Goal: Use online tool/utility: Utilize a website feature to perform a specific function

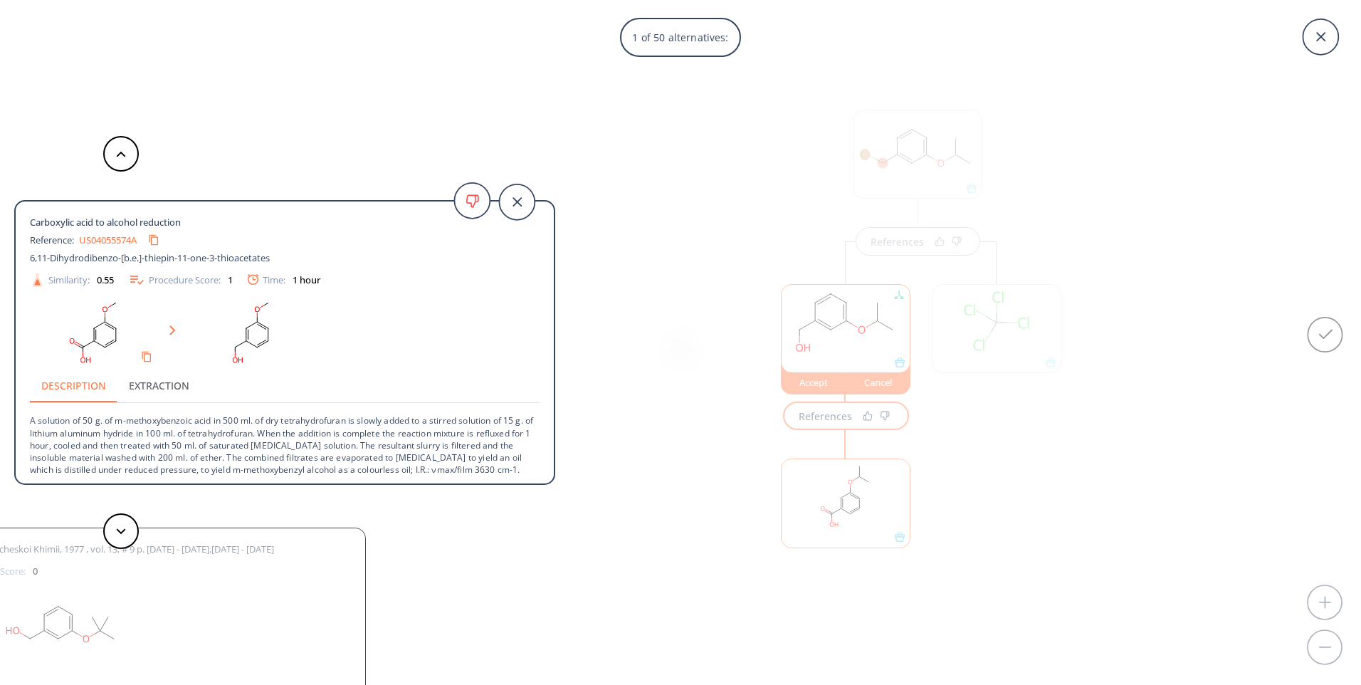
scroll to position [598, 0]
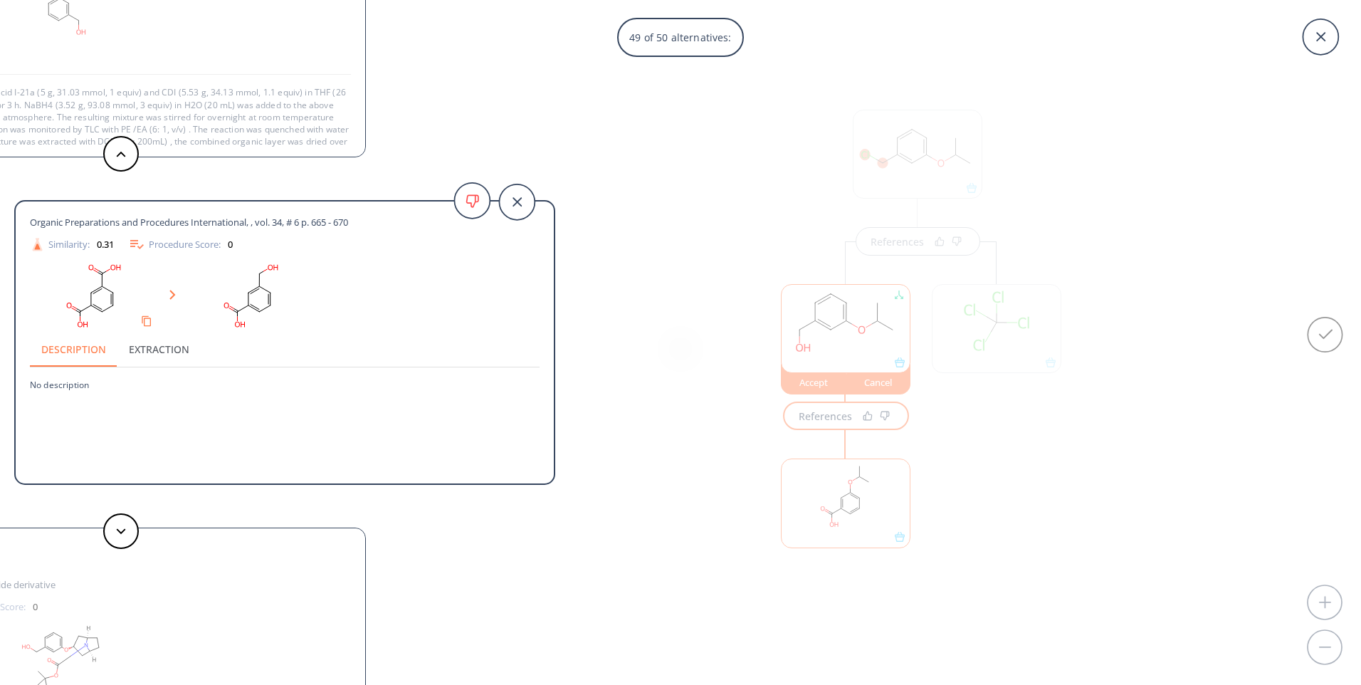
click at [964, 158] on div "49 of 50 alternatives: Carboxylic acid to alcohol reduction Reference: US040555…" at bounding box center [680, 342] width 1361 height 685
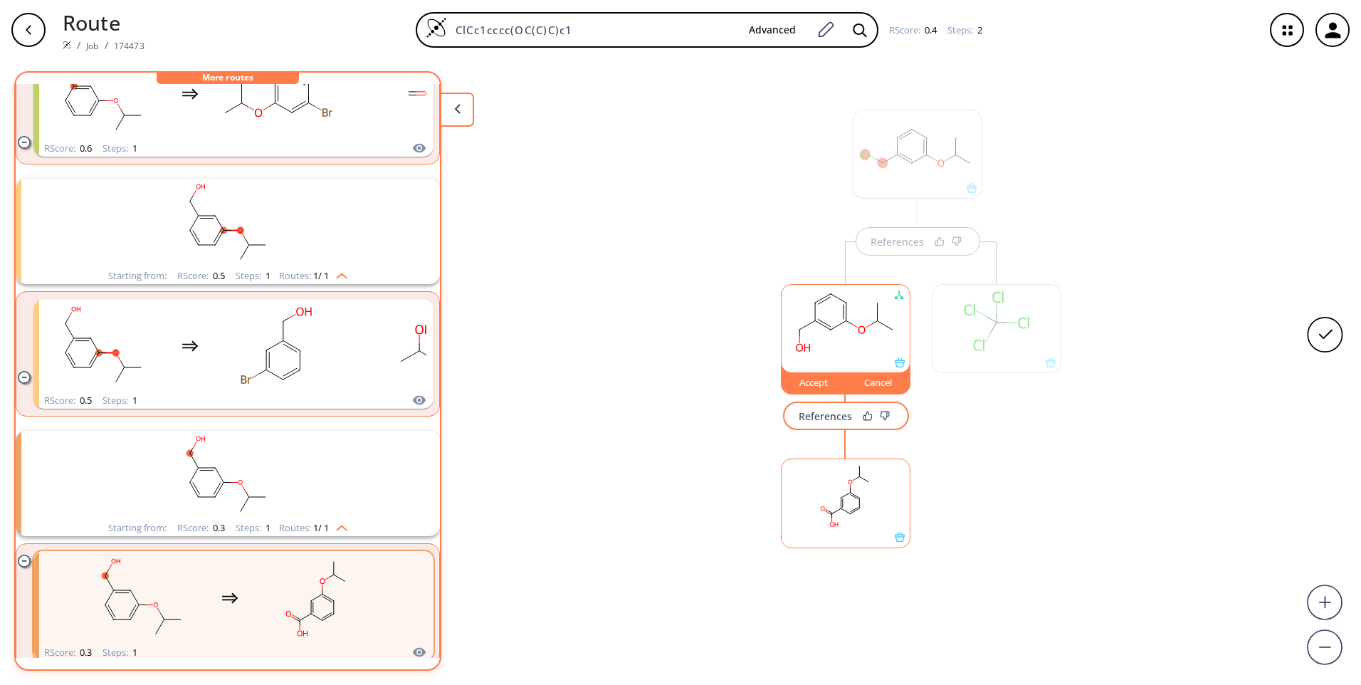
drag, startPoint x: 633, startPoint y: 34, endPoint x: 266, endPoint y: 8, distance: 367.5
click at [301, 14] on div "ClCc1cccc(OC(C)C)c1 Advanced RScore : 0.4 Steps : 2" at bounding box center [704, 30] width 1097 height 36
paste input "C(C)(C)OC(=O)NC1(CCNCC1)C(=O)NCc1cccc(Cl"
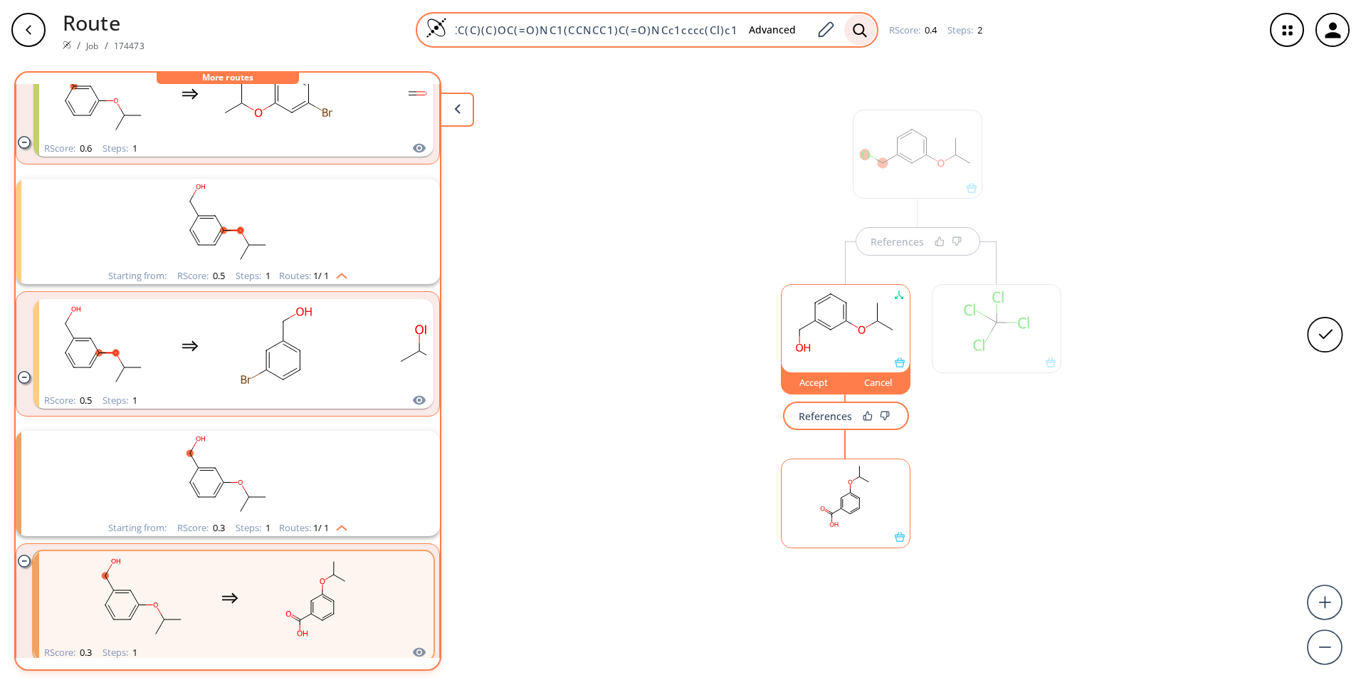
type input "CC(C)(C)OC(=O)NC1(CCNCC1)C(=O)NCc1cccc(Cl)c1"
click at [861, 31] on icon at bounding box center [860, 30] width 14 height 15
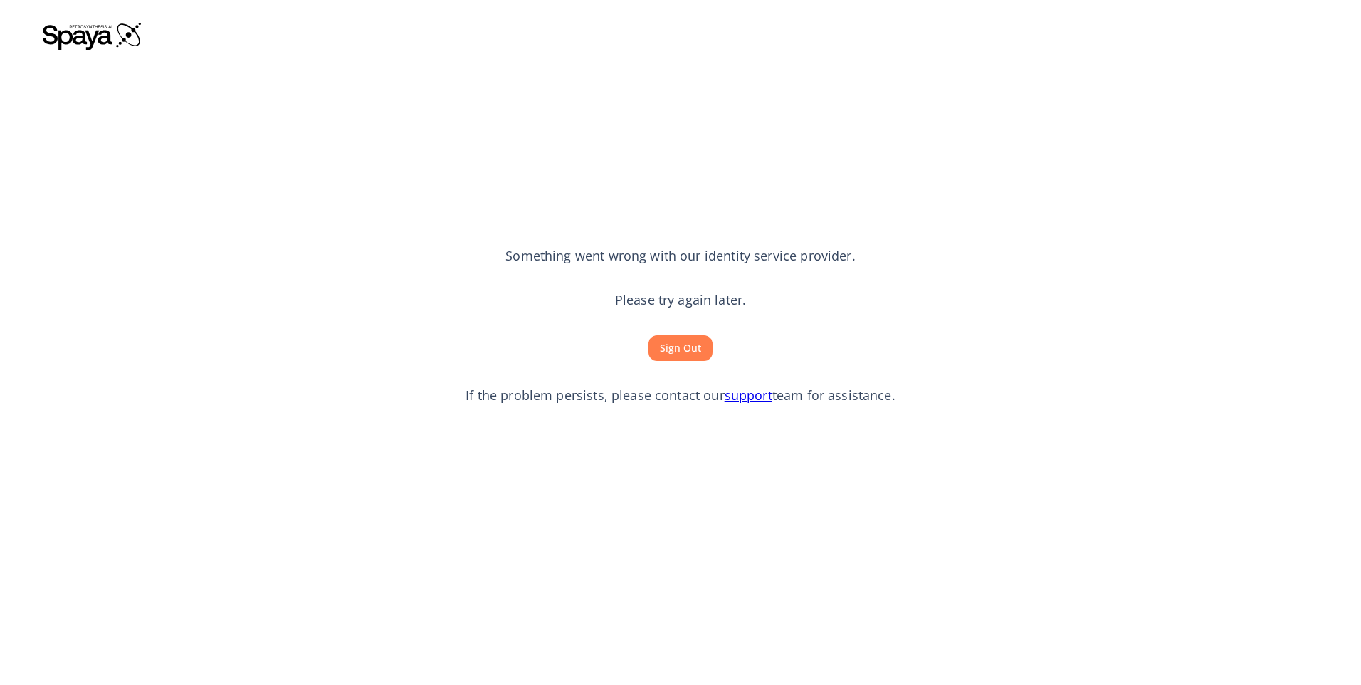
click at [678, 347] on button "Sign Out" at bounding box center [680, 348] width 64 height 26
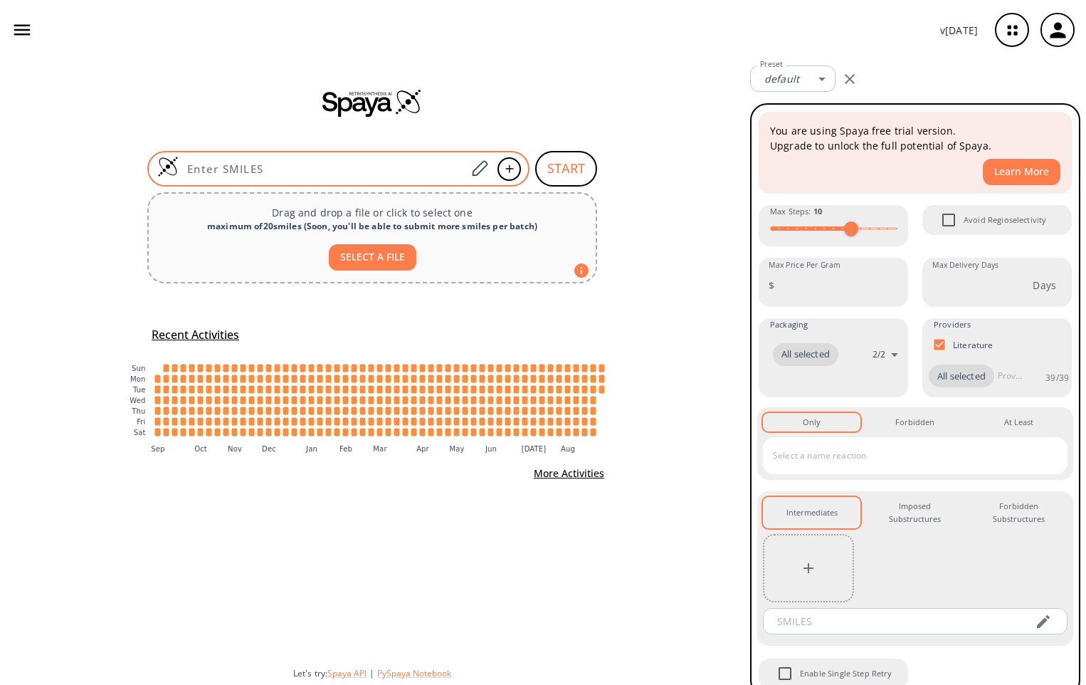
drag, startPoint x: 337, startPoint y: 155, endPoint x: 346, endPoint y: 164, distance: 12.1
click at [341, 158] on div at bounding box center [338, 169] width 382 height 36
click at [335, 166] on input at bounding box center [323, 169] width 288 height 14
paste input "CC(C)(C)OC(=O)NC1(CCNCC1)C(=O)NCc1cccc(Cl)c1"
type input "CC(C)(C)OC(=O)NC1(CCNCC1)C(=O)NCc1cccc(Cl)c1"
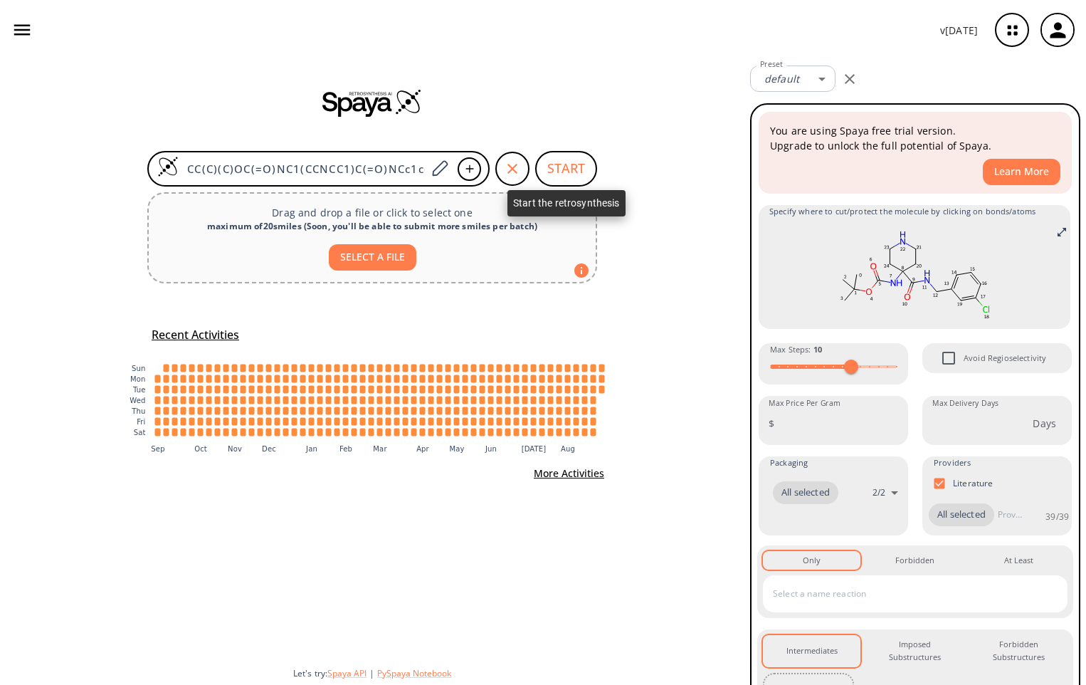
click at [567, 170] on button "START" at bounding box center [566, 169] width 62 height 36
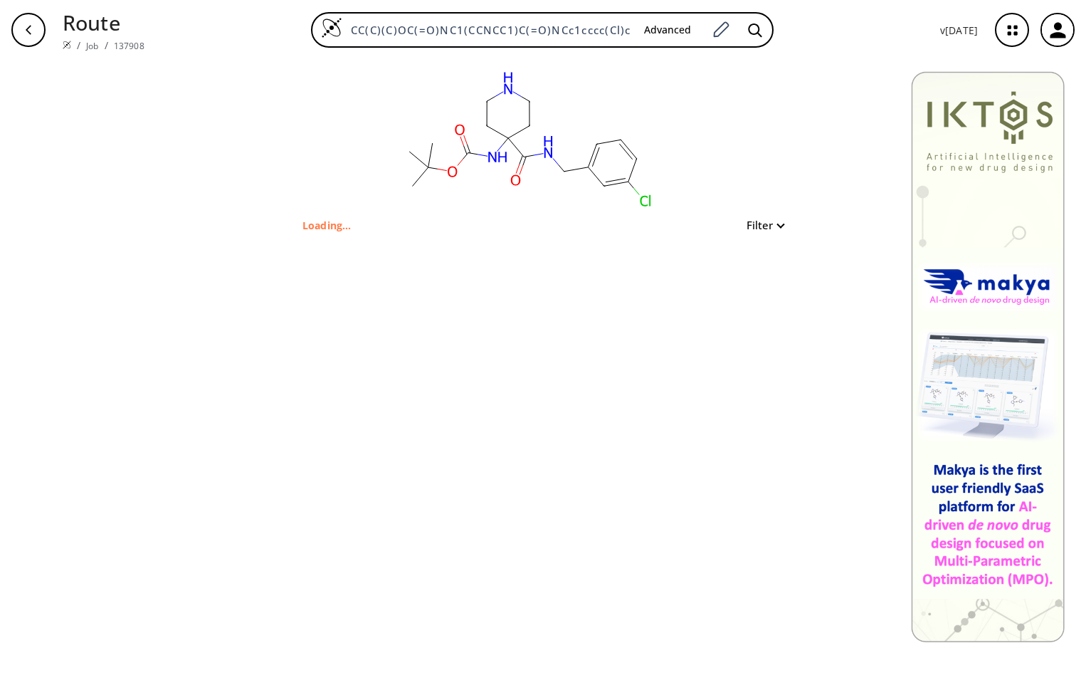
type input "C1CC(NC(OC(C)(C)C)=O)(C(NCC2=CC=CC(Cl)=C2)=O)CCN1"
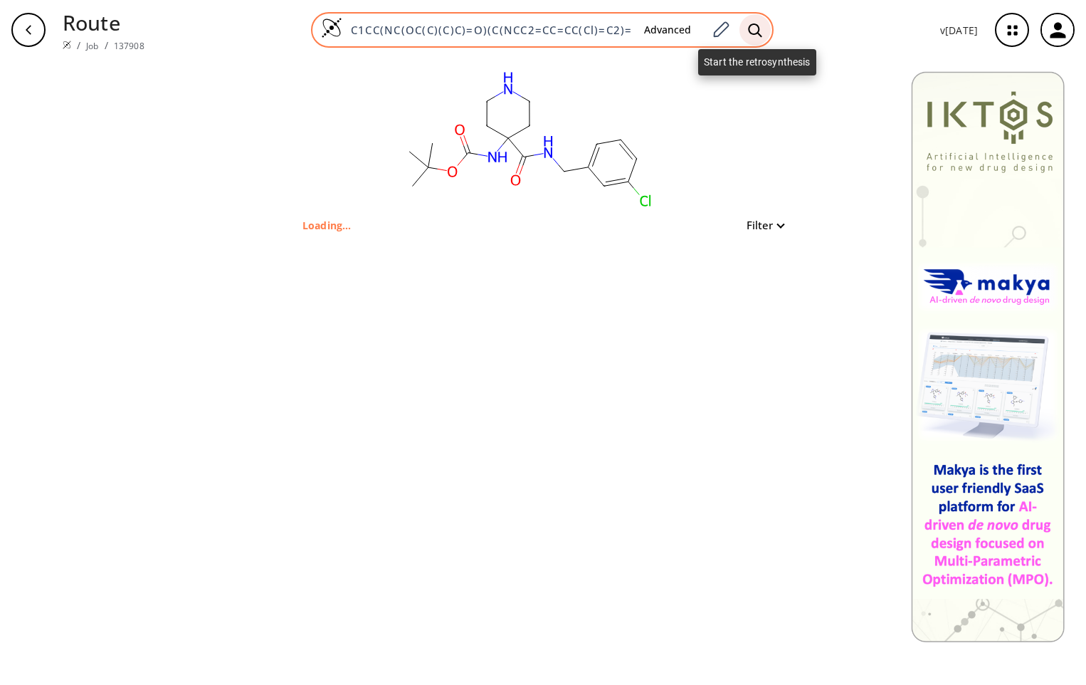
click at [754, 36] on icon at bounding box center [755, 30] width 14 height 15
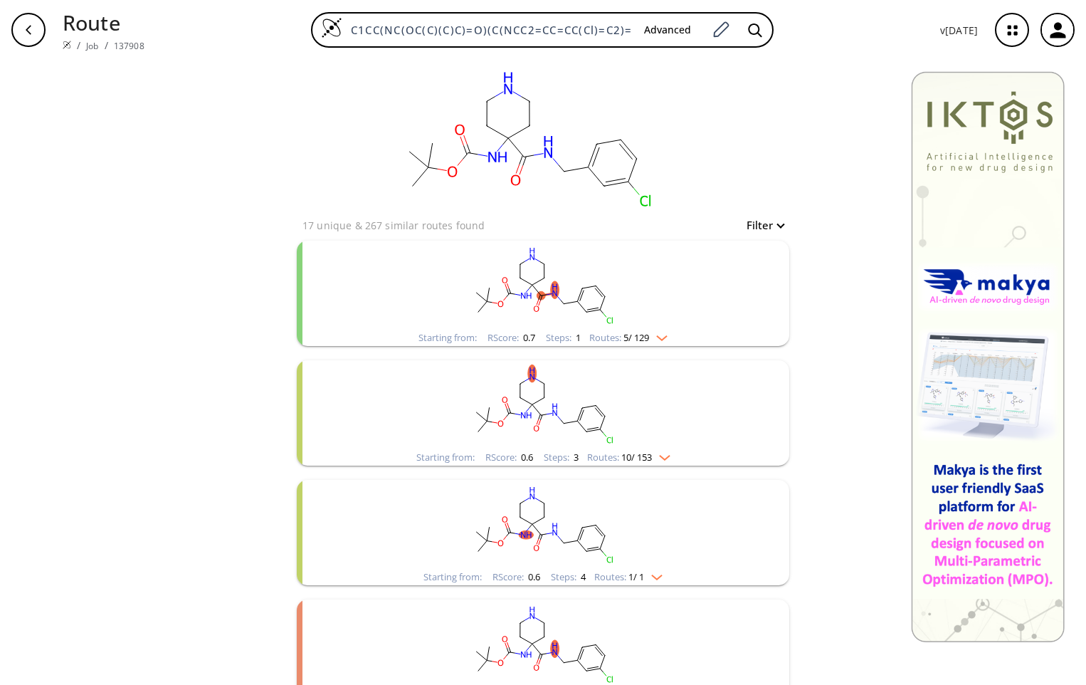
click at [596, 307] on ellipse "clusters" at bounding box center [600, 309] width 9 height 9
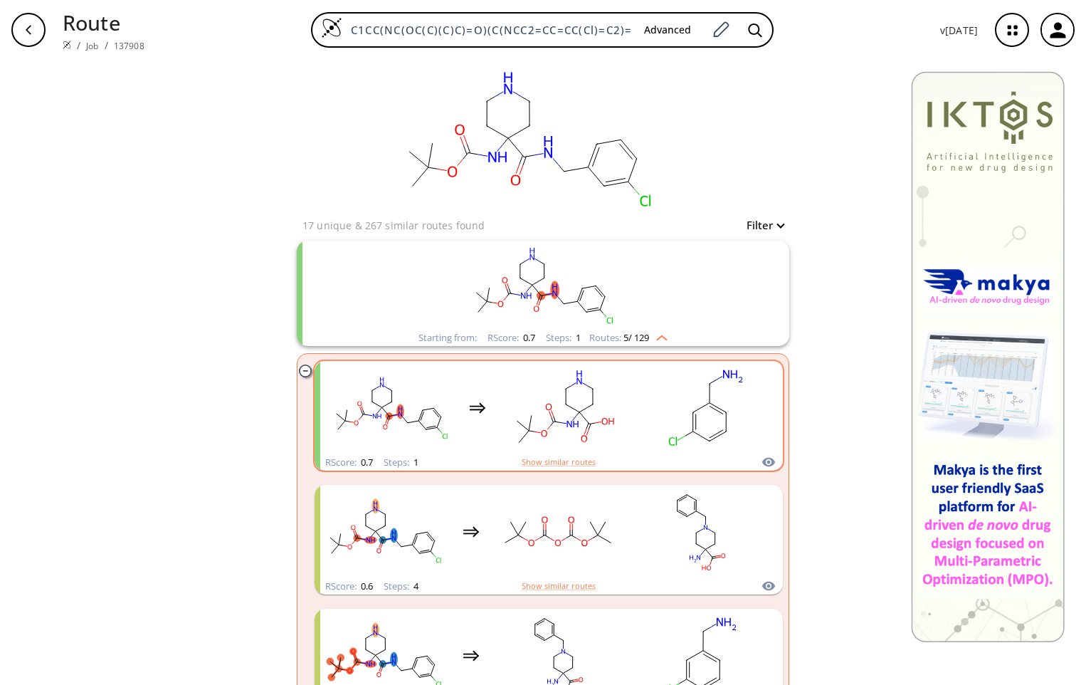
click at [625, 431] on div "clusters" at bounding box center [549, 407] width 444 height 93
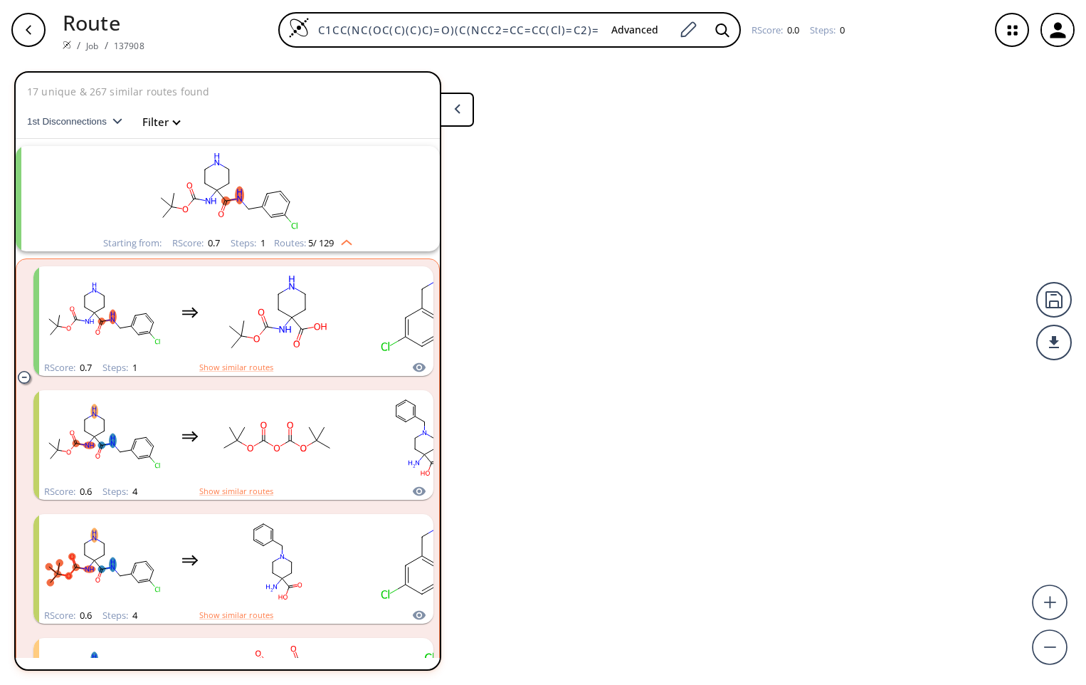
scroll to position [33, 0]
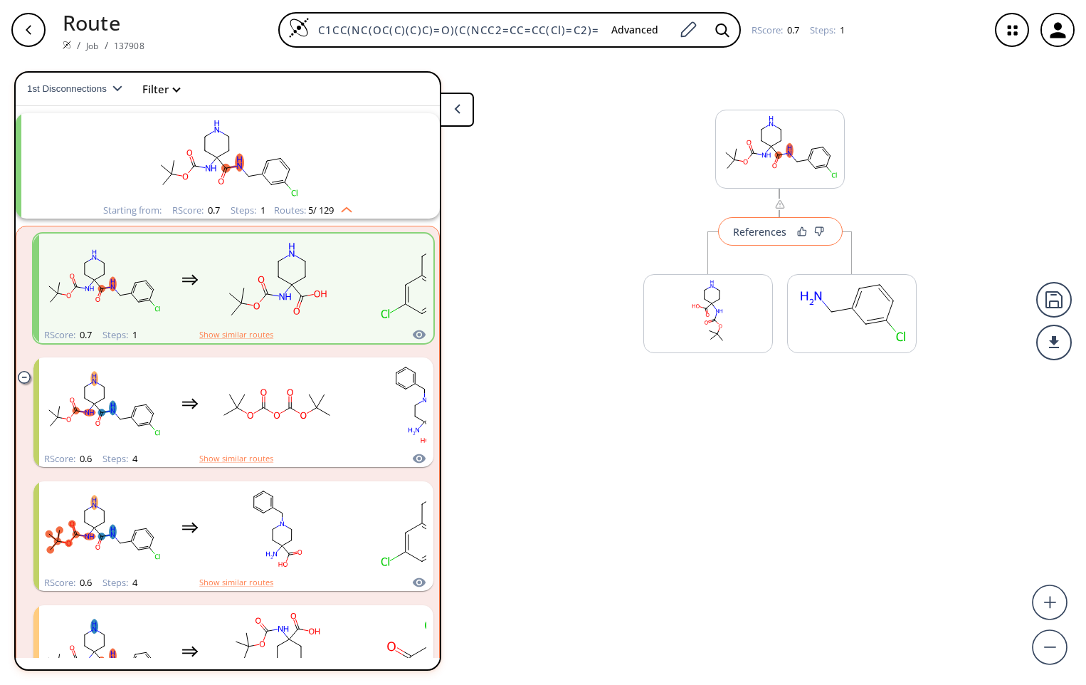
click at [773, 228] on div "References" at bounding box center [759, 231] width 53 height 9
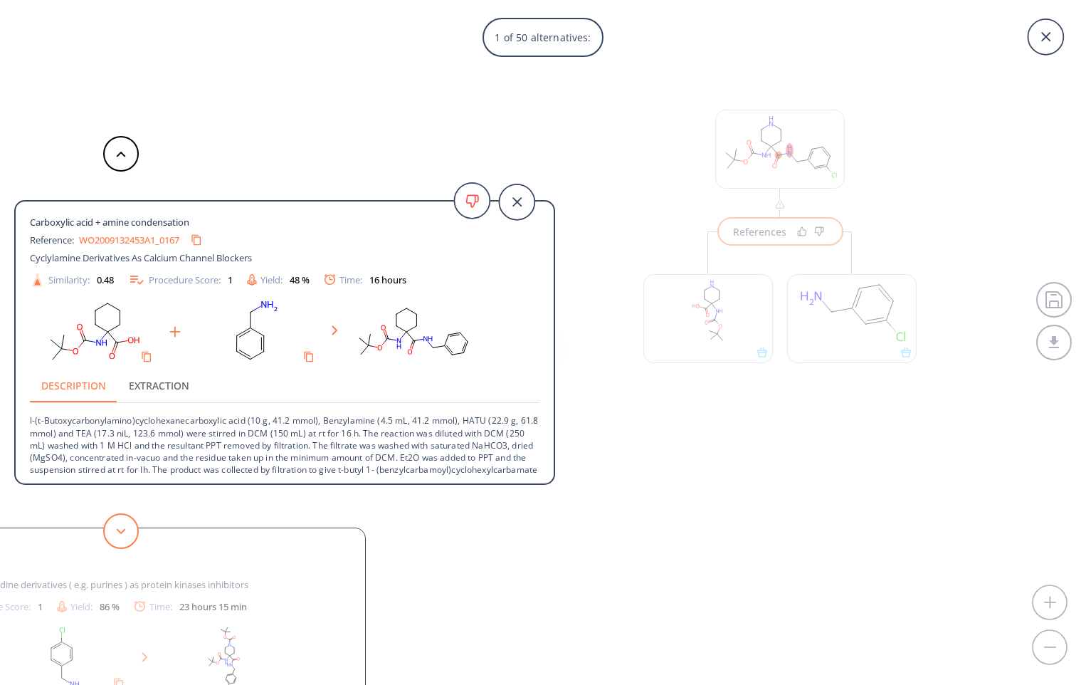
click at [125, 538] on button at bounding box center [121, 531] width 36 height 36
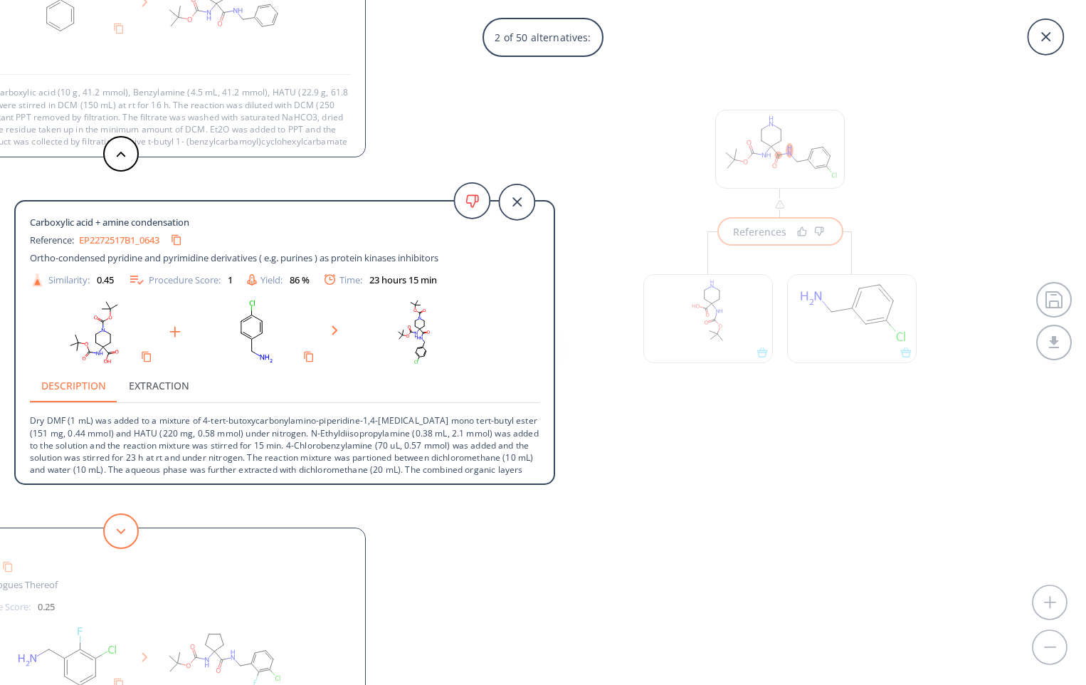
click at [125, 538] on button at bounding box center [121, 531] width 36 height 36
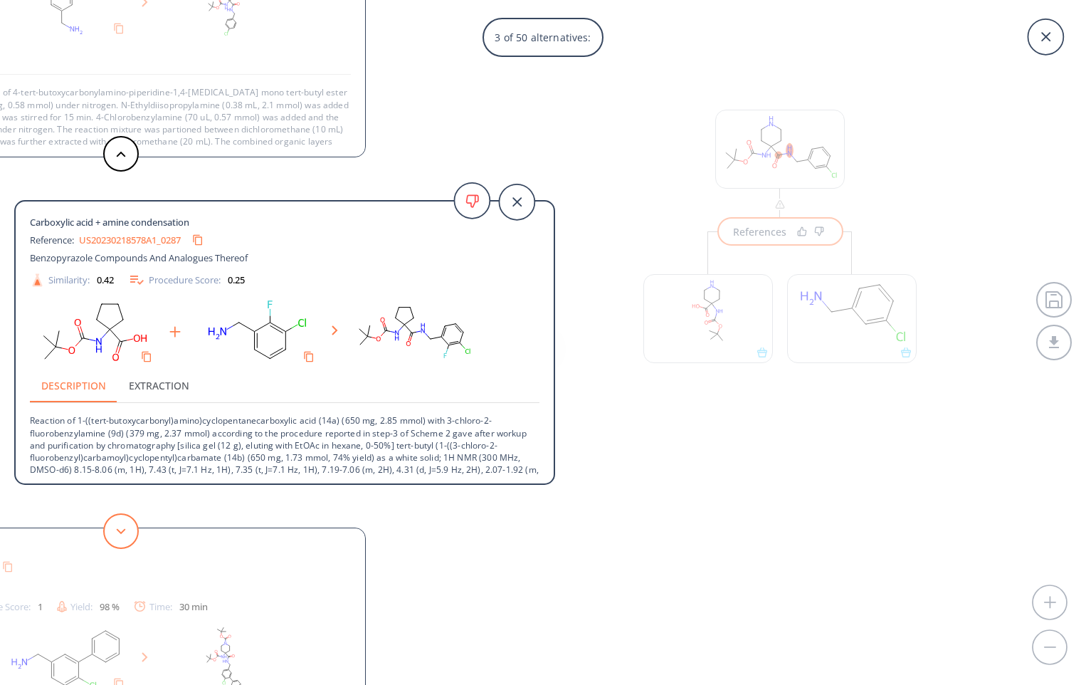
click at [125, 538] on button at bounding box center [121, 531] width 36 height 36
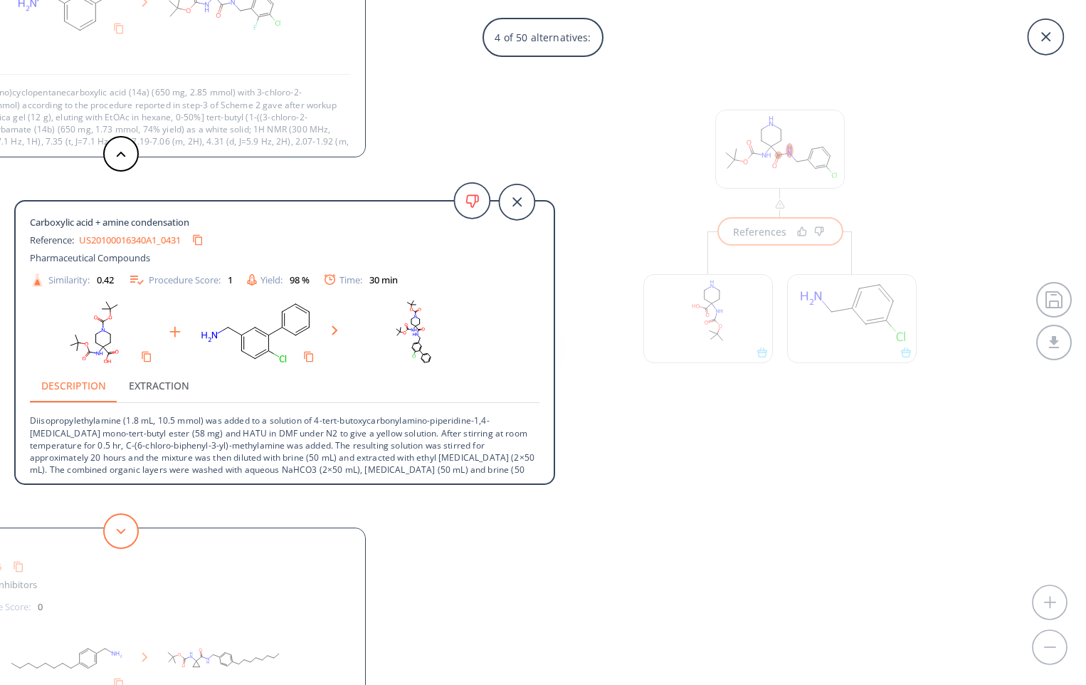
click at [125, 538] on button at bounding box center [121, 531] width 36 height 36
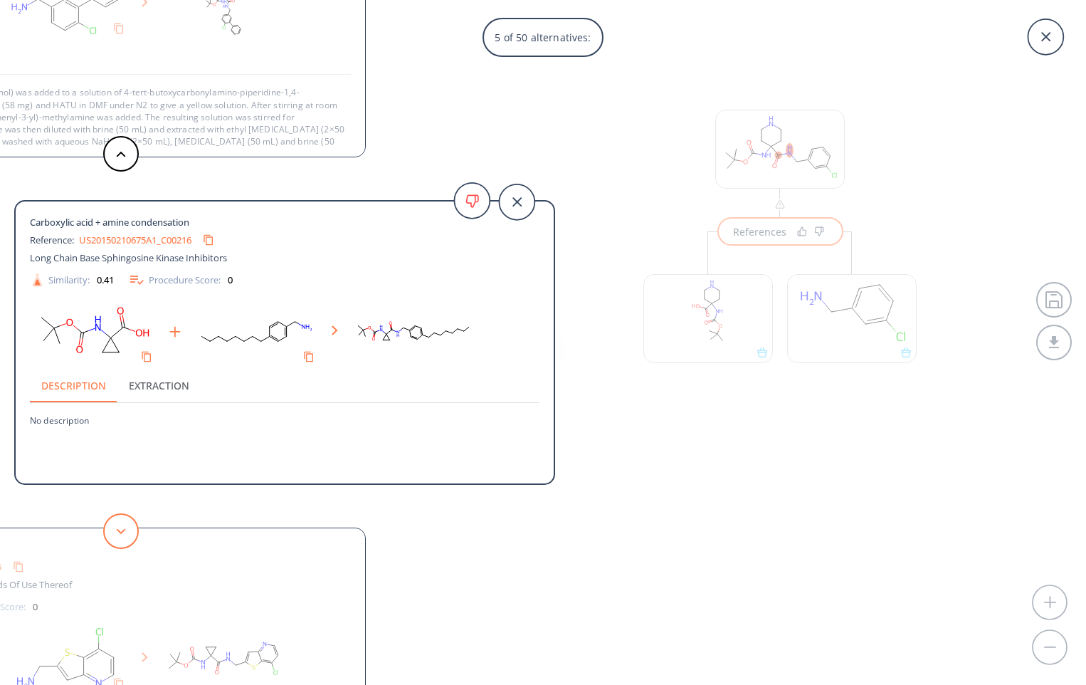
click at [125, 538] on button at bounding box center [121, 531] width 36 height 36
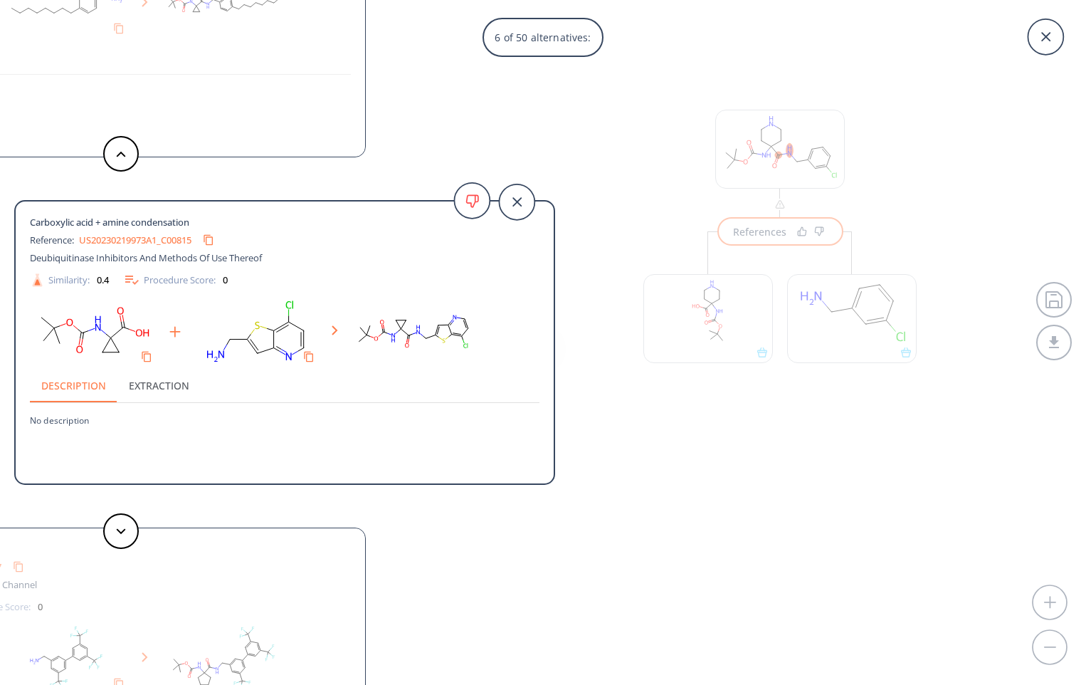
click at [800, 154] on div "6 of 50 alternatives: Carboxylic acid + amine condensation Reference: WO2009132…" at bounding box center [543, 342] width 1086 height 685
